Goal: Transaction & Acquisition: Purchase product/service

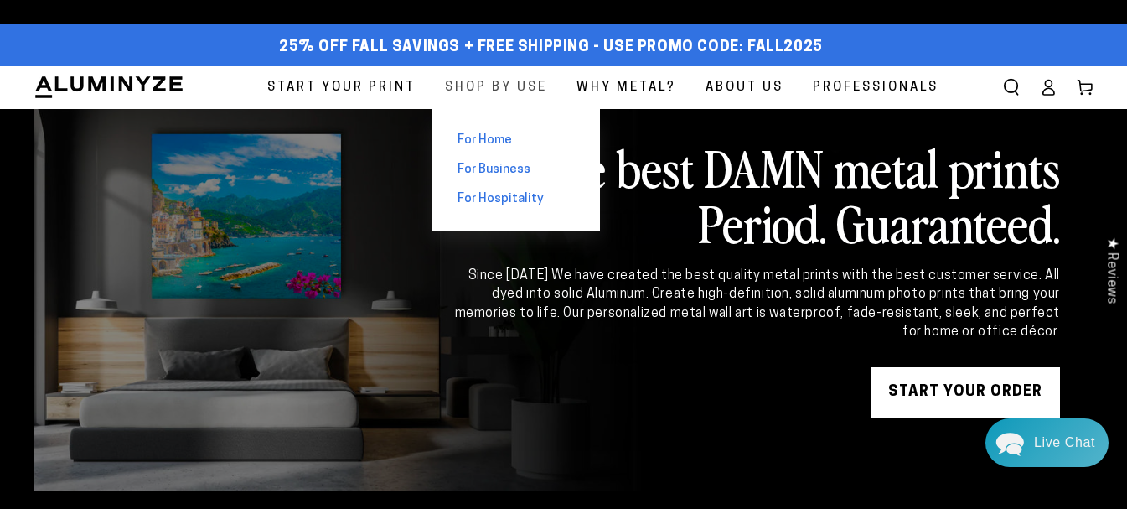
click at [472, 88] on span "Shop By Use" at bounding box center [496, 87] width 102 height 23
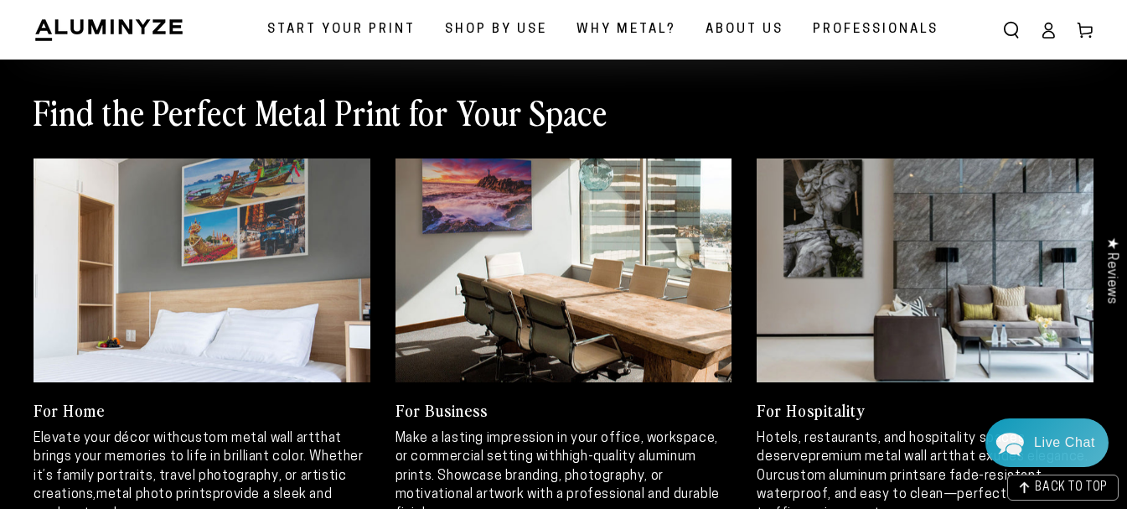
scroll to position [838, 0]
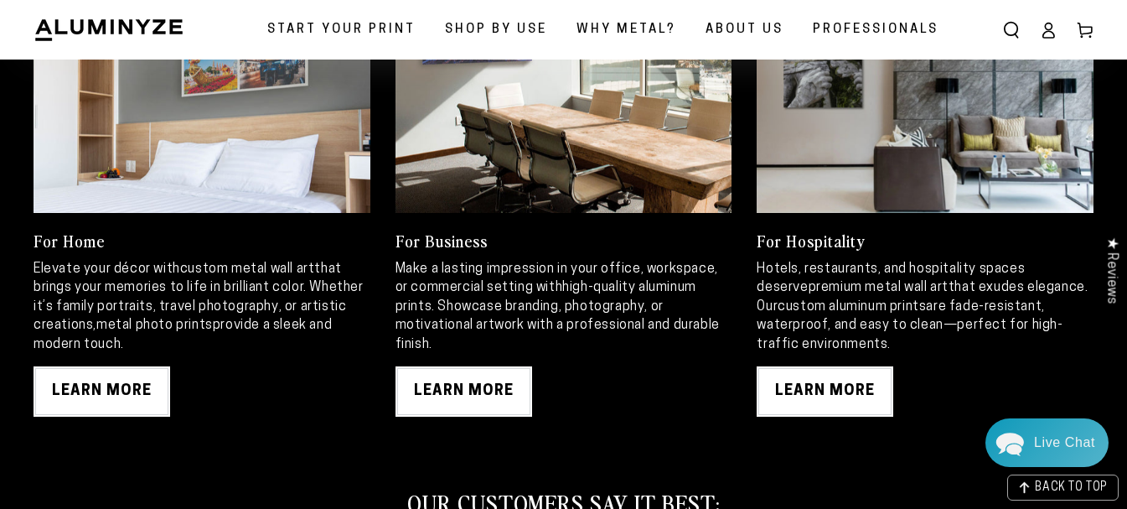
click at [537, 143] on link at bounding box center [563, 101] width 337 height 225
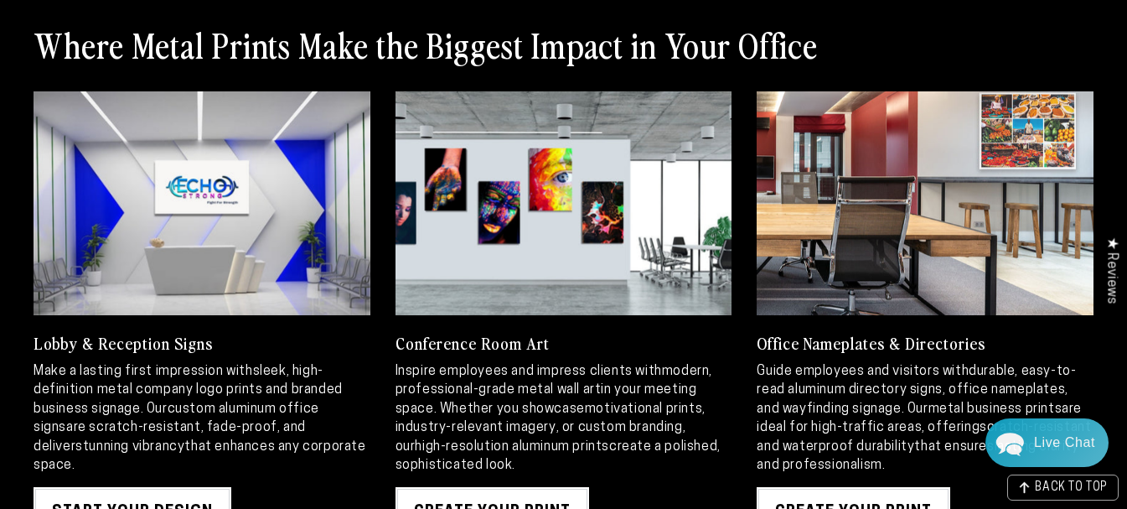
scroll to position [1760, 0]
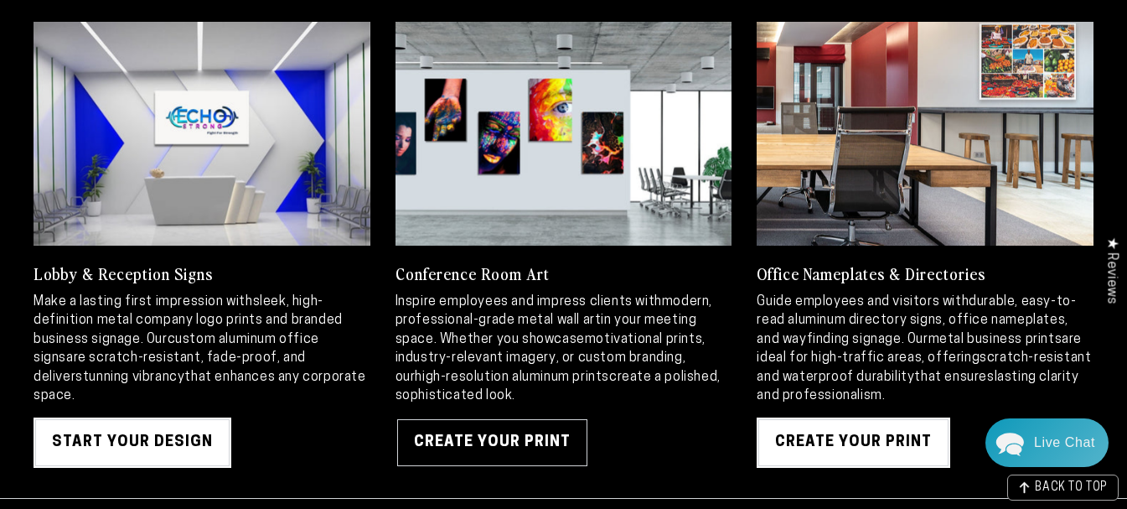
click at [497, 421] on link "Create Your Print" at bounding box center [492, 442] width 194 height 50
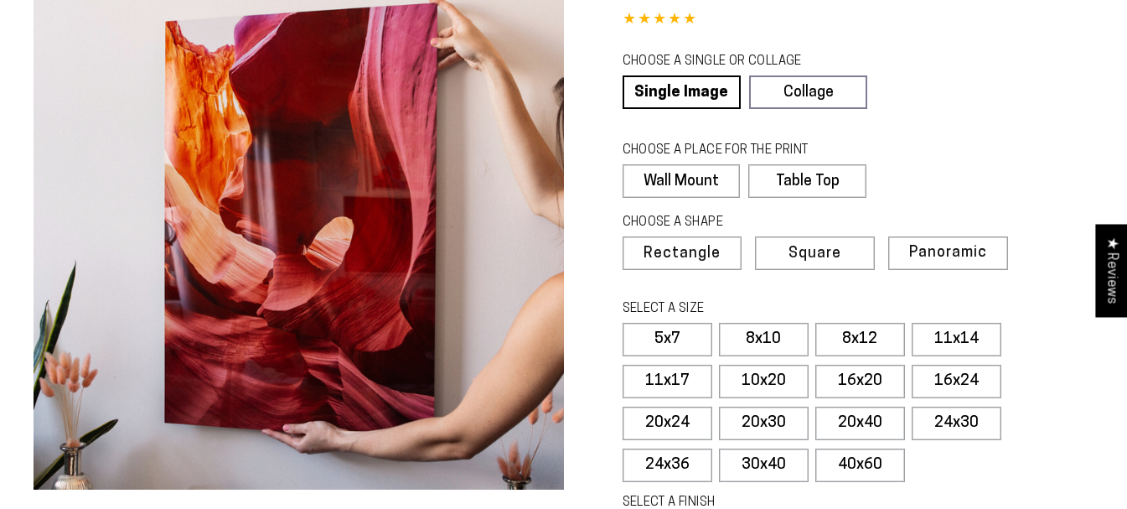
select select "**********"
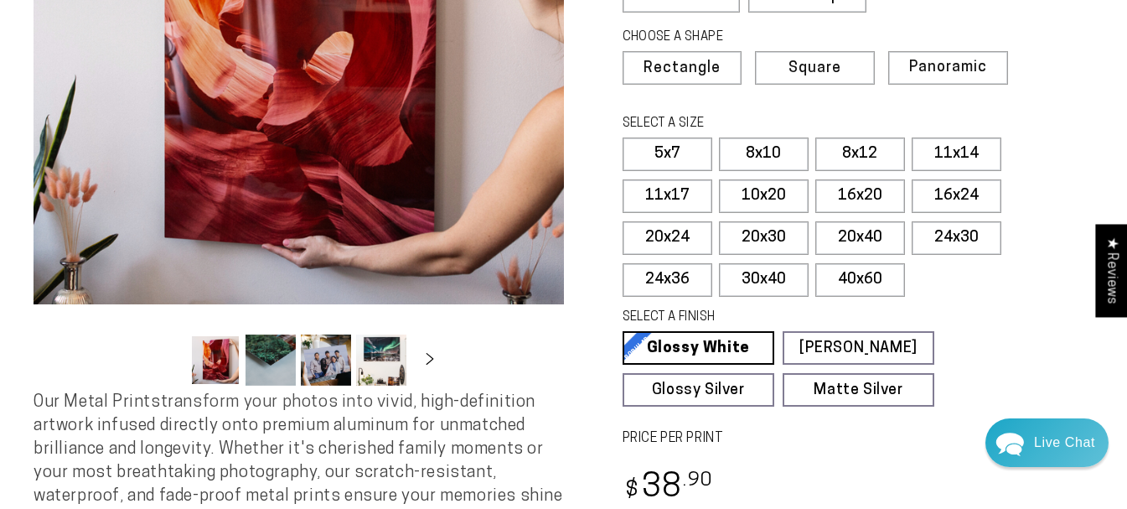
scroll to position [587, 0]
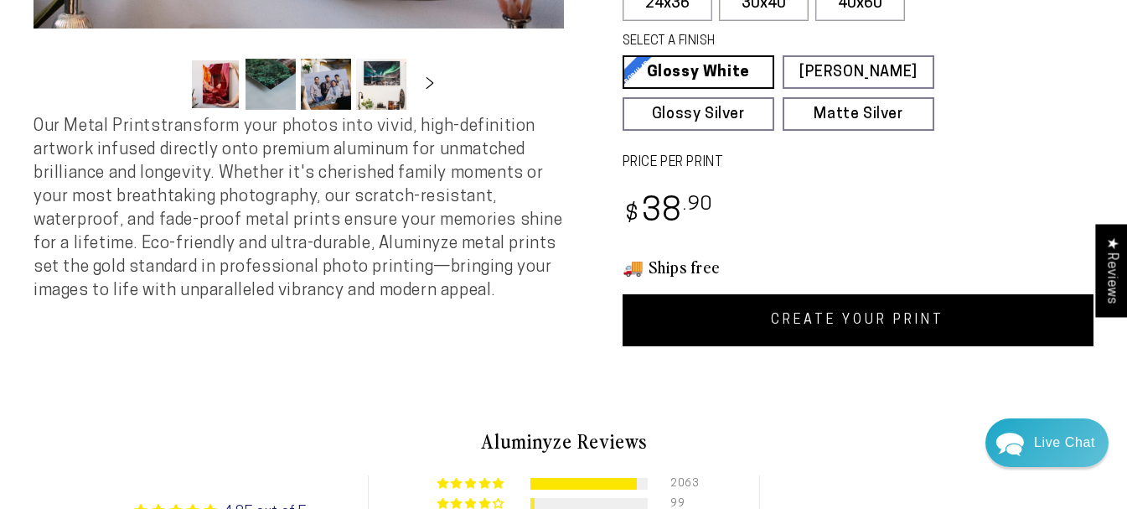
click at [800, 313] on link "CREATE YOUR PRINT" at bounding box center [859, 320] width 472 height 52
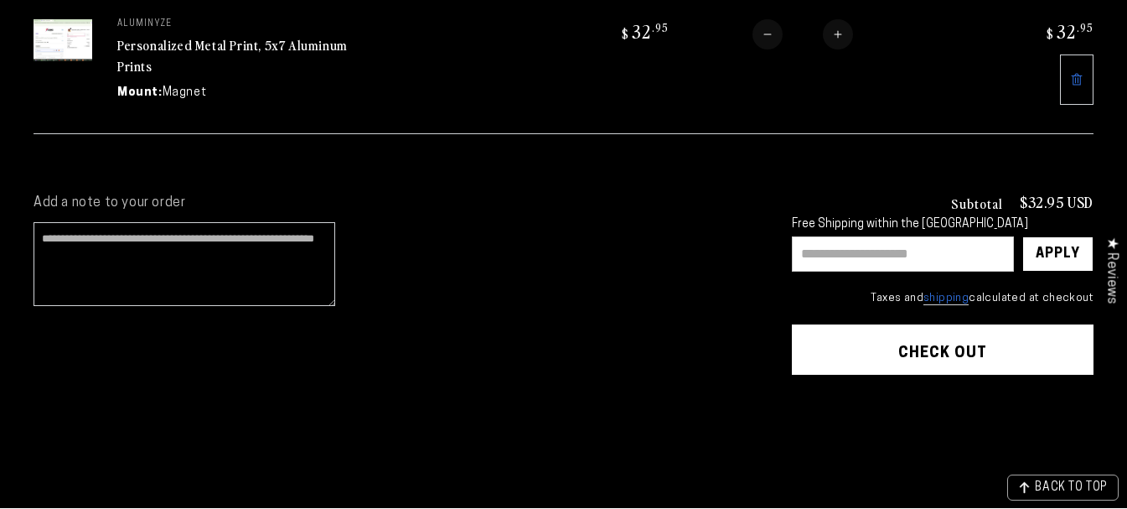
click at [845, 341] on button "Check out" at bounding box center [943, 349] width 302 height 50
